Goal: Task Accomplishment & Management: Use online tool/utility

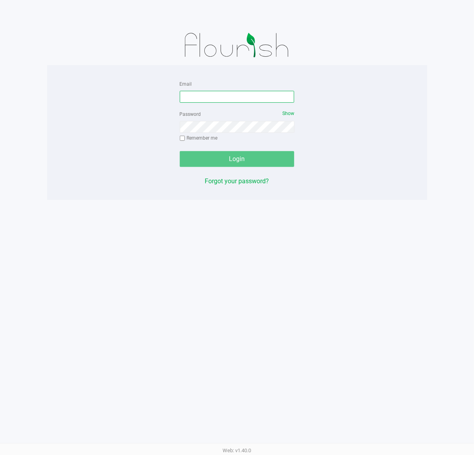
click at [254, 98] on input "Email" at bounding box center [237, 97] width 115 height 12
type input "[EMAIL_ADDRESS][DOMAIN_NAME]"
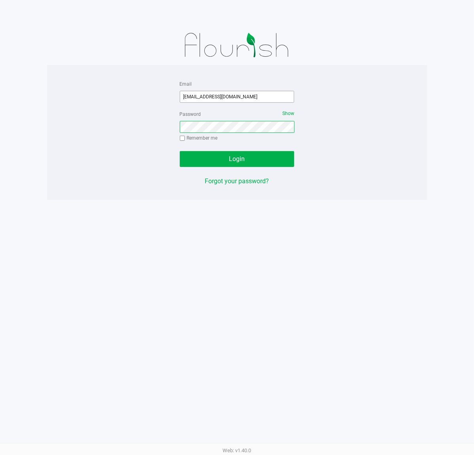
click at [180, 151] on button "Login" at bounding box center [237, 159] width 115 height 16
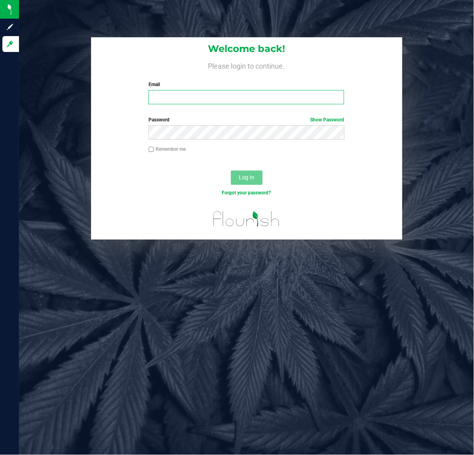
drag, startPoint x: 208, startPoint y: 102, endPoint x: 214, endPoint y: 102, distance: 6.0
click at [208, 102] on input "Email" at bounding box center [247, 97] width 196 height 14
type input "[EMAIL_ADDRESS][DOMAIN_NAME]"
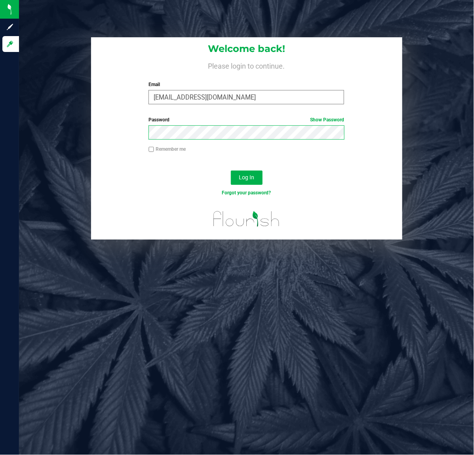
click at [231, 170] on button "Log In" at bounding box center [247, 177] width 32 height 14
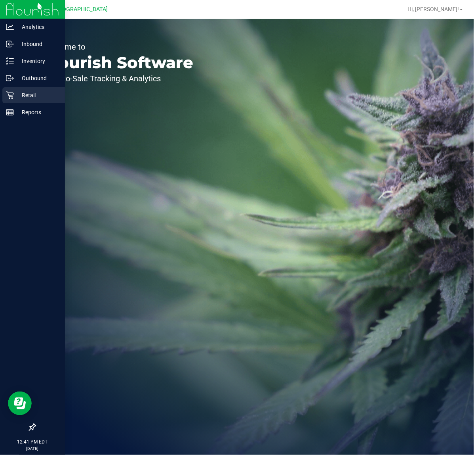
click at [19, 99] on p "Retail" at bounding box center [38, 95] width 48 height 10
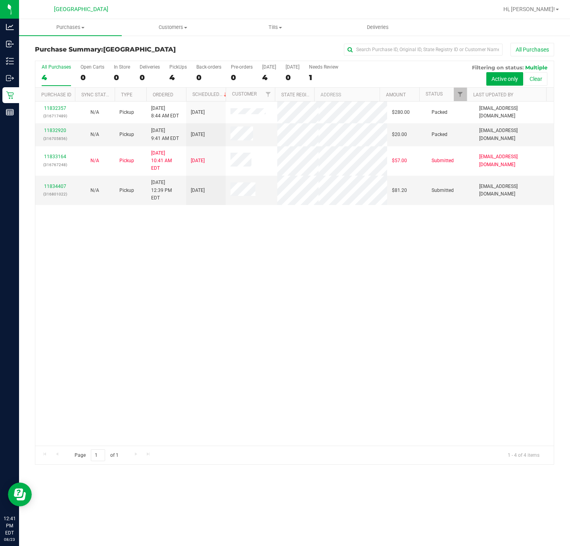
drag, startPoint x: 471, startPoint y: 2, endPoint x: 261, endPoint y: 323, distance: 383.6
click at [254, 331] on div "11832357 (316717489) N/A Pickup 8/23/2025 8:44 AM EDT 8/23/2025 $280.00 Packed …" at bounding box center [294, 273] width 518 height 344
drag, startPoint x: 252, startPoint y: 283, endPoint x: 177, endPoint y: 255, distance: 80.2
click at [252, 284] on div "11832357 (316717489) N/A Pickup 8/23/2025 8:44 AM EDT 8/23/2025 $280.00 Packed …" at bounding box center [294, 273] width 518 height 344
click at [57, 189] on link "11834407" at bounding box center [55, 186] width 22 height 6
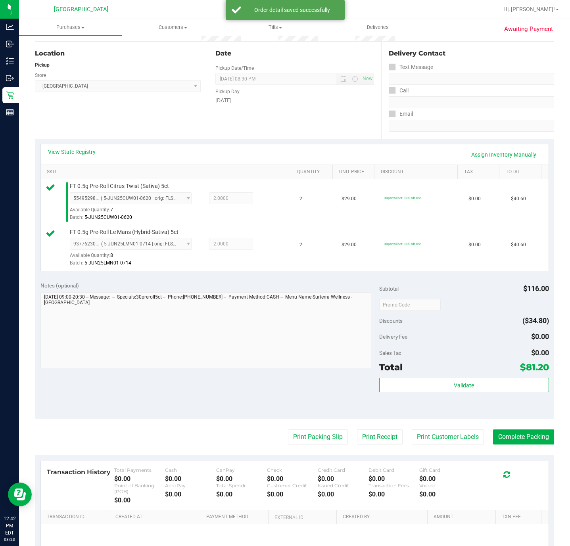
scroll to position [119, 0]
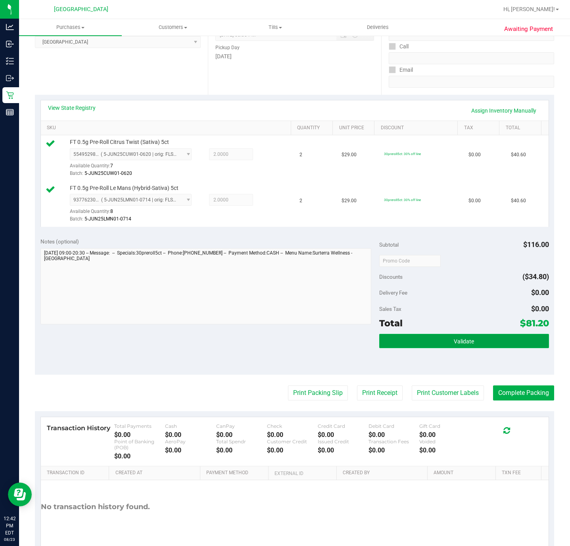
click at [421, 340] on button "Validate" at bounding box center [463, 341] width 169 height 14
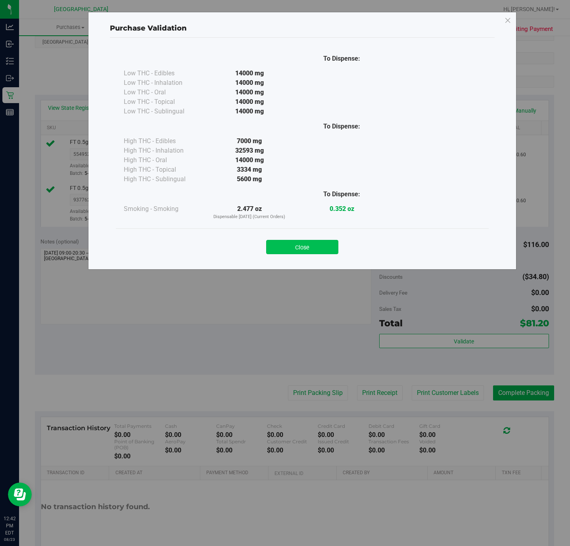
click at [295, 244] on button "Close" at bounding box center [302, 247] width 72 height 14
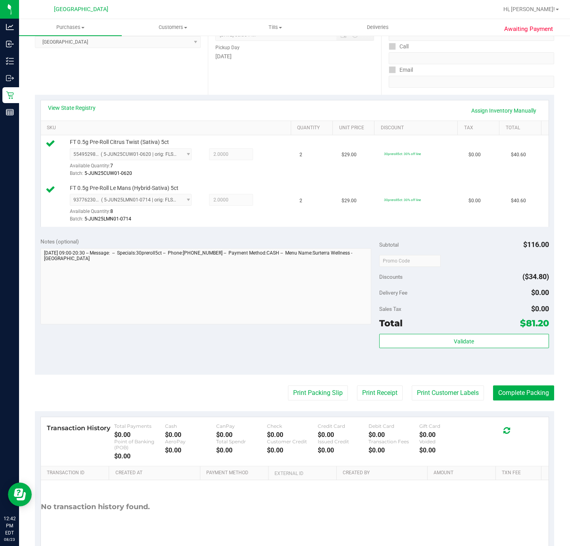
drag, startPoint x: 329, startPoint y: 356, endPoint x: 325, endPoint y: 383, distance: 27.2
click at [329, 355] on div "Notes (optional) Subtotal $116.00 Discounts ($34.80) Delivery Fee $0.00 Sales T…" at bounding box center [294, 303] width 519 height 143
click at [326, 391] on button "Print Packing Slip" at bounding box center [318, 392] width 60 height 15
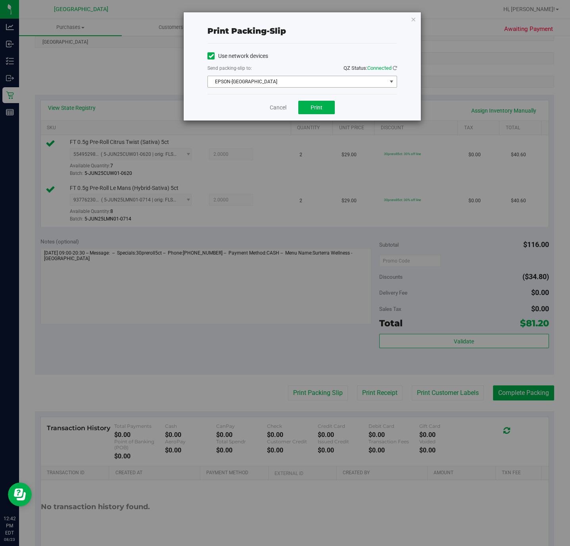
click at [315, 83] on span "EPSON-CYPRUS" at bounding box center [297, 81] width 179 height 11
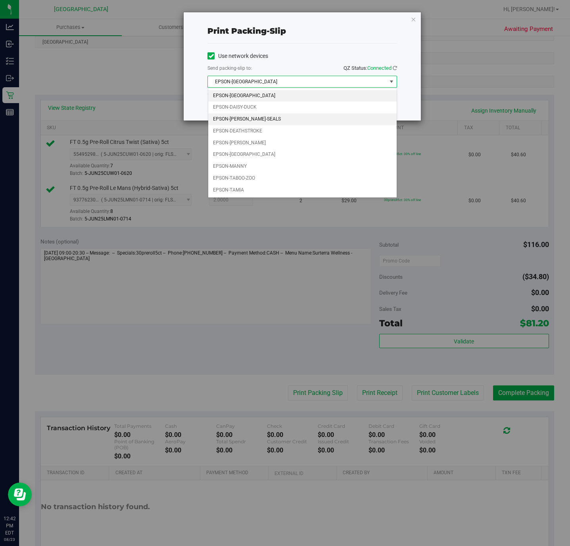
click at [267, 117] on li "EPSON-DAN-SEALS" at bounding box center [302, 119] width 188 height 12
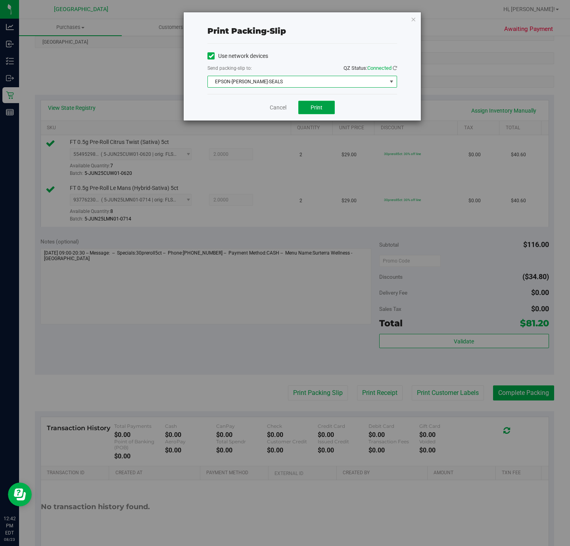
click at [325, 112] on button "Print" at bounding box center [316, 107] width 36 height 13
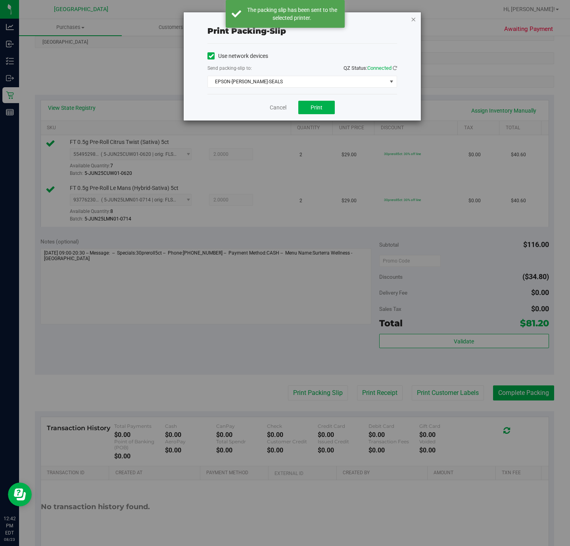
click at [413, 18] on icon "button" at bounding box center [413, 19] width 6 height 10
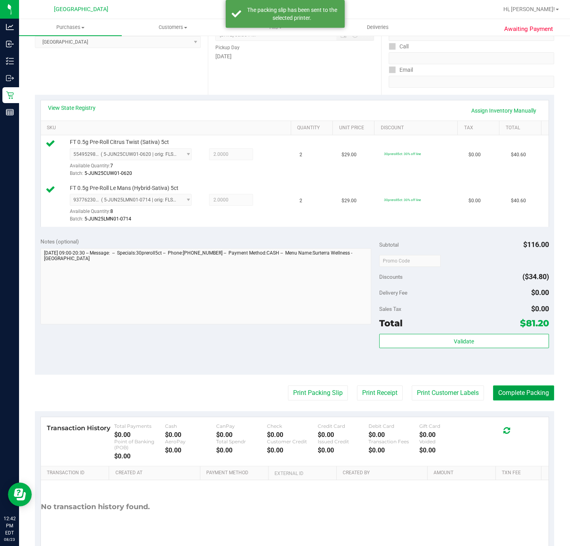
click at [474, 388] on button "Complete Packing" at bounding box center [523, 392] width 61 height 15
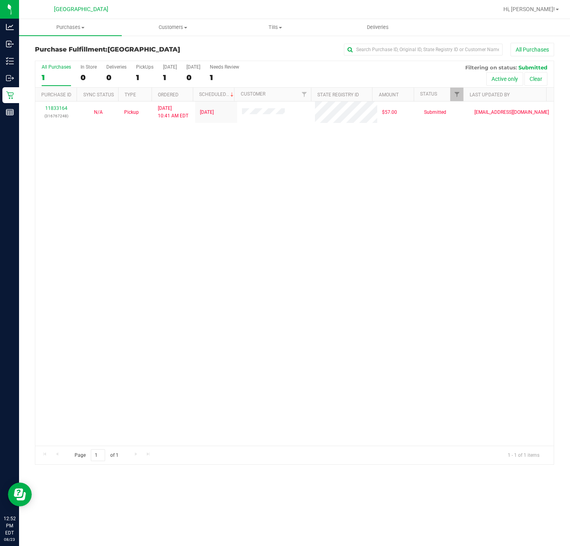
click at [117, 258] on div "11833164 (316767248) N/A Pickup 8/23/2025 10:41 AM EDT 8/23/2025 $57.00 Submitt…" at bounding box center [294, 273] width 518 height 344
click at [326, 198] on div "11833164 (316767248) N/A Pickup 8/23/2025 10:41 AM EDT 8/23/2025 $57.00 Submitt…" at bounding box center [294, 273] width 518 height 344
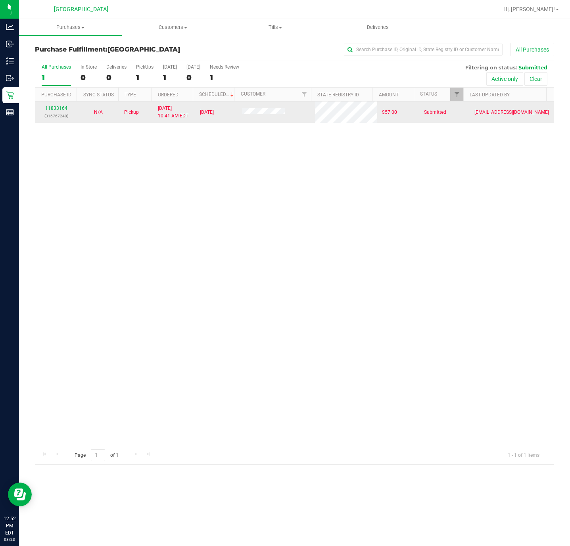
click at [61, 112] on div "11833164 (316767248)" at bounding box center [56, 112] width 32 height 15
click at [60, 107] on link "11833164" at bounding box center [56, 108] width 22 height 6
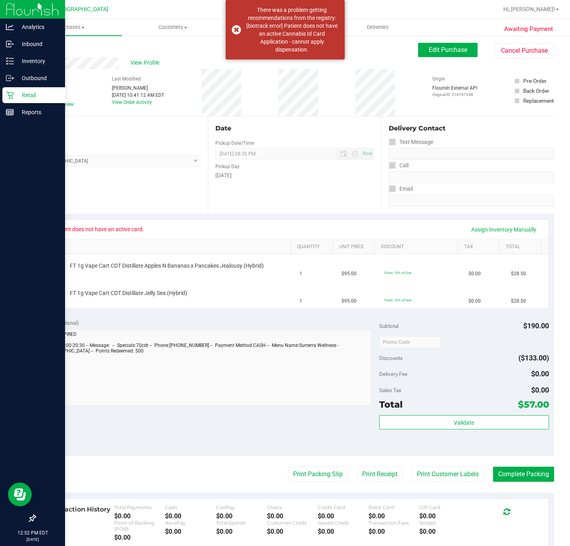
click at [15, 101] on div "Retail" at bounding box center [33, 95] width 63 height 16
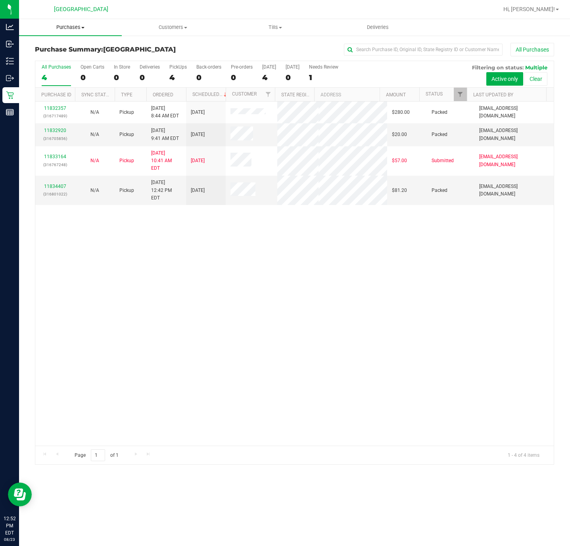
click at [65, 25] on span "Purchases" at bounding box center [70, 27] width 103 height 7
click at [54, 54] on span "Fulfillment" at bounding box center [43, 57] width 49 height 7
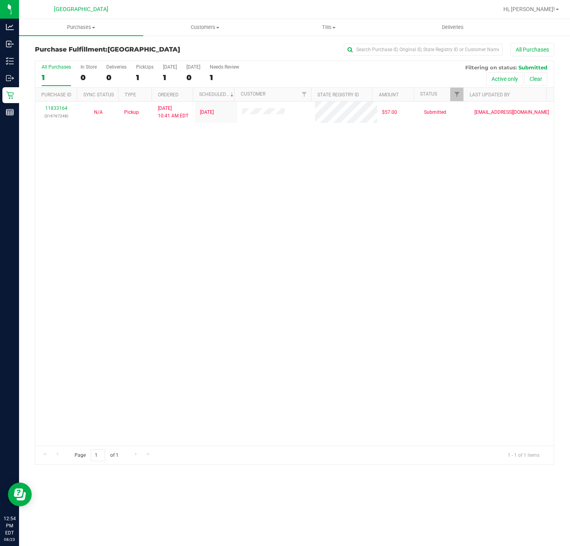
click at [228, 382] on div "11833164 (316767248) N/A Pickup 8/23/2025 10:41 AM EDT 8/23/2025 $57.00 Submitt…" at bounding box center [294, 273] width 518 height 344
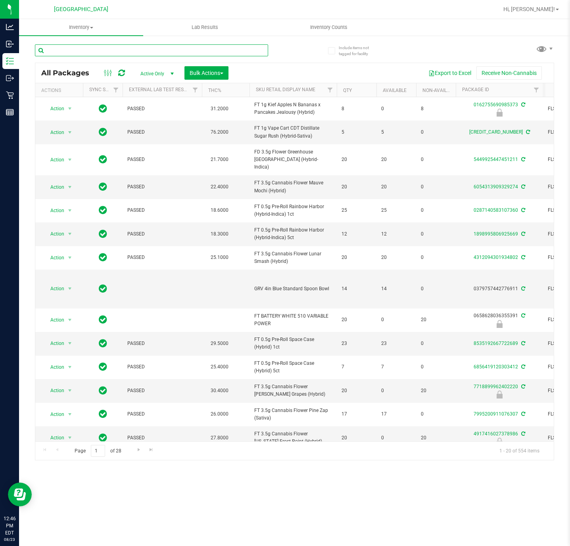
click at [85, 50] on input "text" at bounding box center [151, 50] width 233 height 12
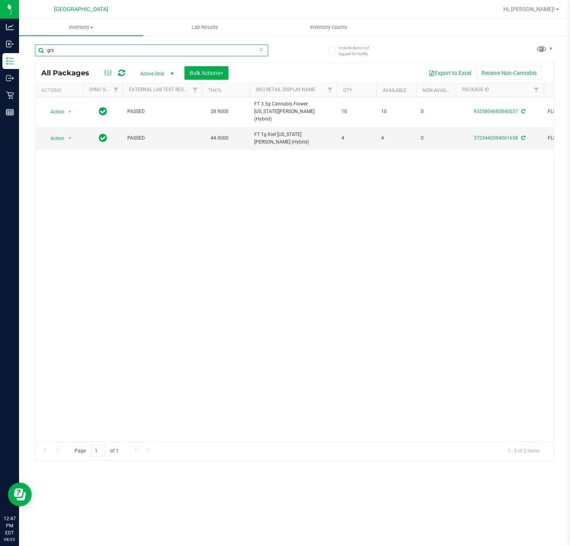
click at [97, 53] on input "grz" at bounding box center [151, 50] width 233 height 12
click at [97, 52] on input "grz" at bounding box center [151, 50] width 233 height 12
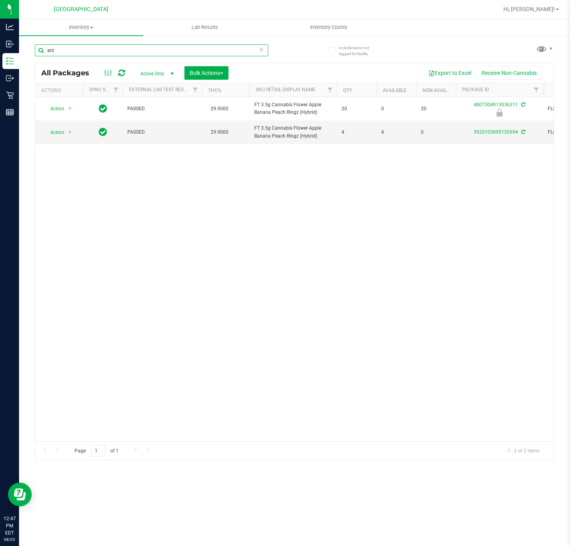
type input "arz"
click at [175, 232] on div "Action Action Edit attributes Global inventory Locate package Package audit log…" at bounding box center [294, 269] width 518 height 344
click at [201, 335] on div "Action Action Edit attributes Global inventory Locate package Package audit log…" at bounding box center [294, 269] width 518 height 344
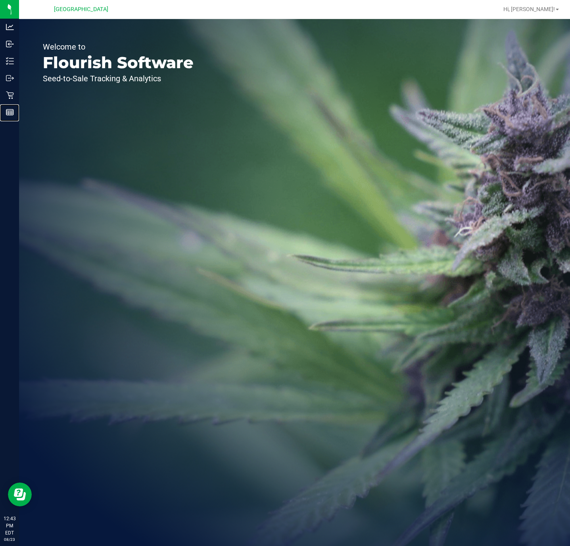
click at [0, 0] on p "Reports" at bounding box center [0, 0] width 0 height 0
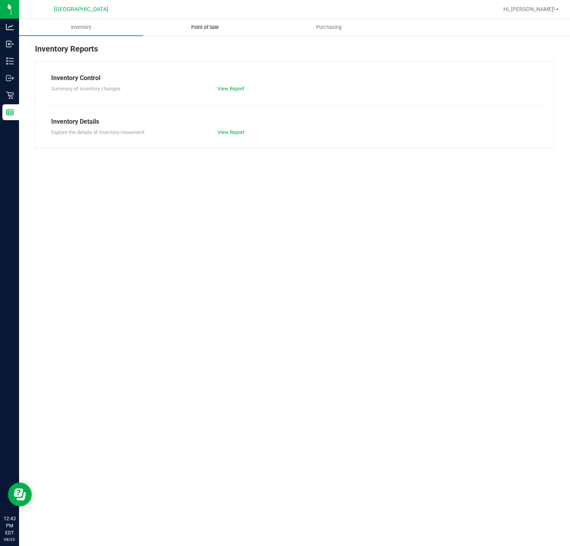
click at [206, 21] on uib-tab-heading "Point of Sale" at bounding box center [204, 27] width 123 height 16
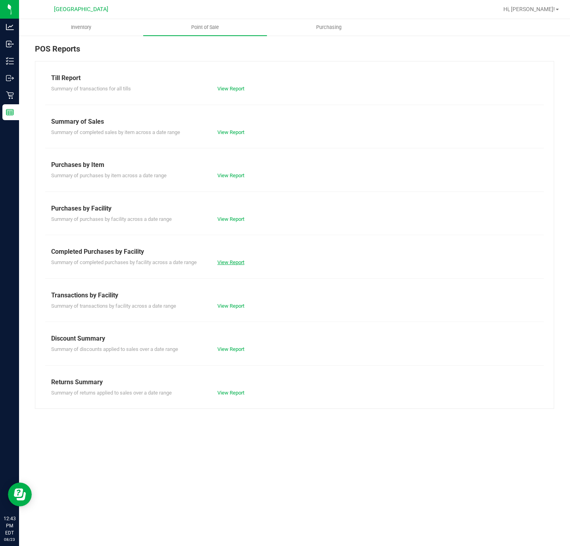
click at [238, 260] on link "View Report" at bounding box center [230, 262] width 27 height 6
